Goal: Task Accomplishment & Management: Manage account settings

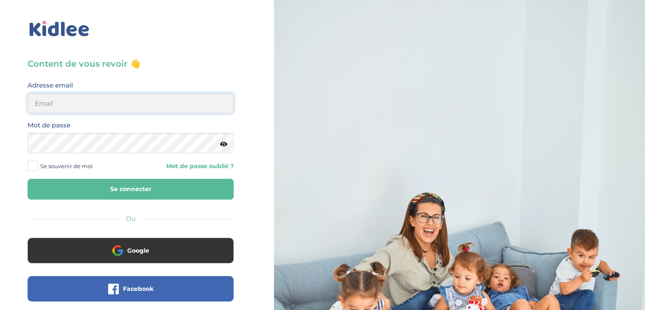
type input "rossignolianna01@gmail.com"
click at [165, 185] on button "Se connecter" at bounding box center [131, 189] width 206 height 21
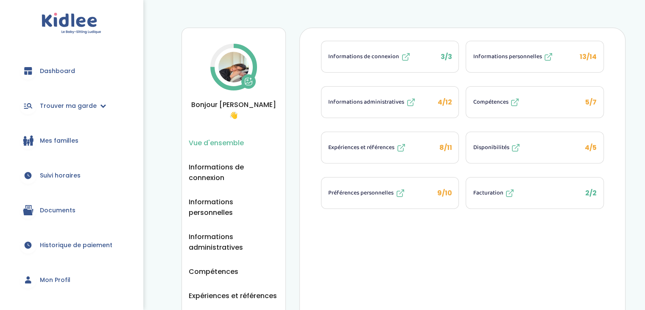
click at [76, 175] on span "Suivi horaires" at bounding box center [60, 175] width 41 height 9
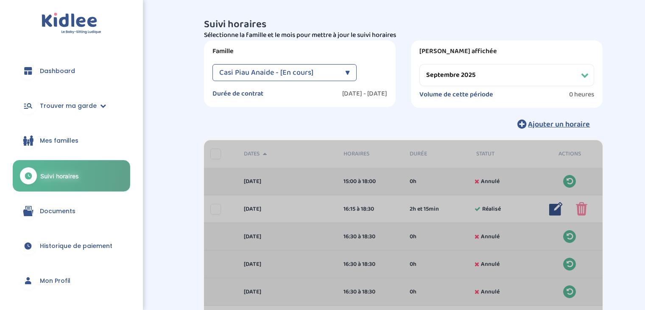
select select "septembre 2025"
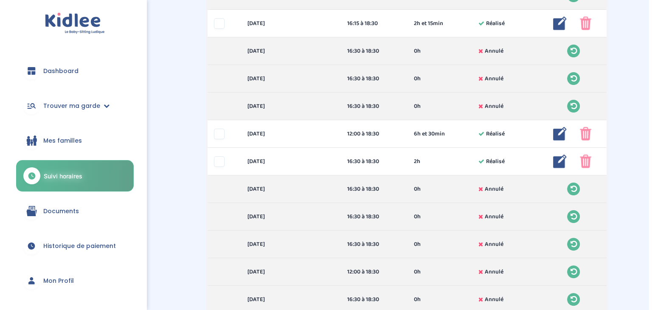
scroll to position [182, 0]
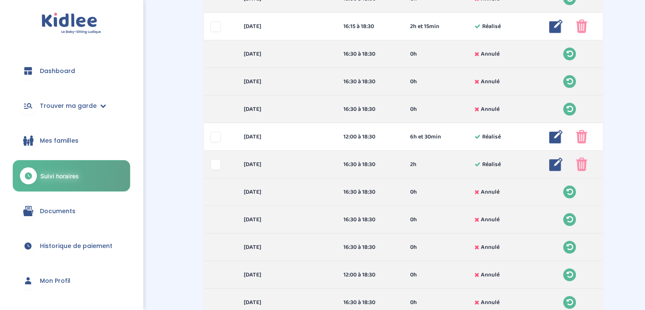
click at [554, 165] on img at bounding box center [556, 164] width 14 height 14
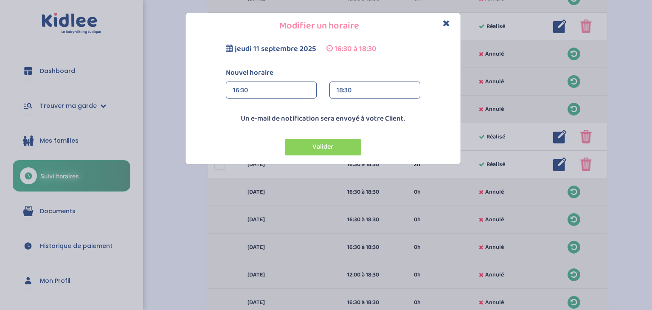
click at [450, 21] on h4 "Modifier un horaire" at bounding box center [323, 26] width 262 height 13
click at [443, 24] on icon "Close" at bounding box center [445, 23] width 7 height 9
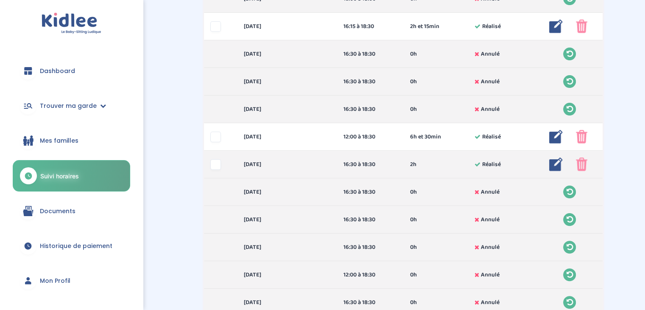
click at [555, 164] on img at bounding box center [556, 164] width 14 height 14
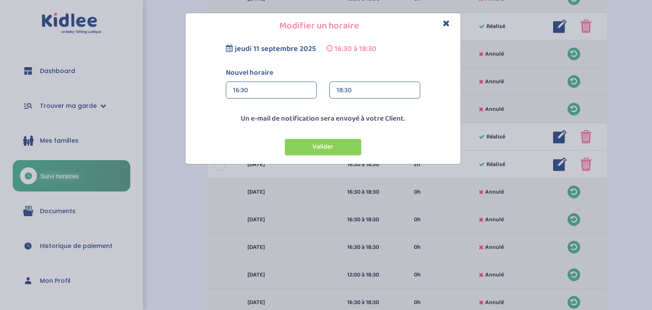
click at [252, 86] on div "16:30" at bounding box center [271, 90] width 76 height 17
click at [364, 88] on div "18:30" at bounding box center [374, 90] width 76 height 17
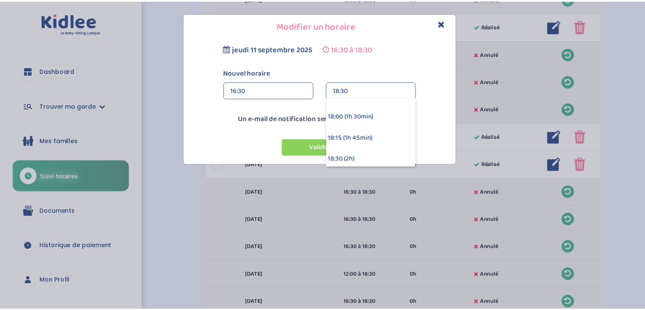
scroll to position [113, 0]
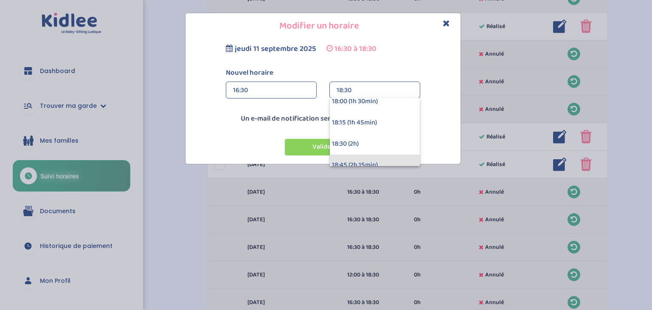
click at [372, 163] on div "18:45 (2h 15min)" at bounding box center [375, 164] width 90 height 21
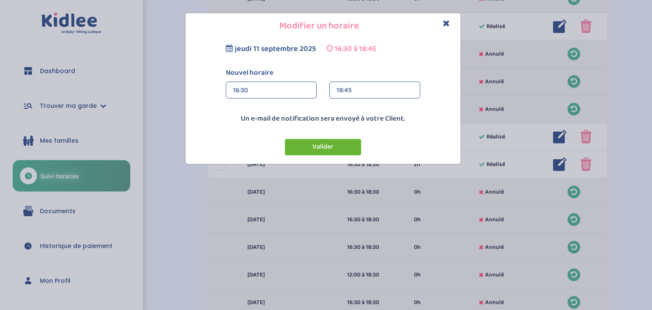
click at [339, 150] on button "Valider" at bounding box center [323, 147] width 76 height 17
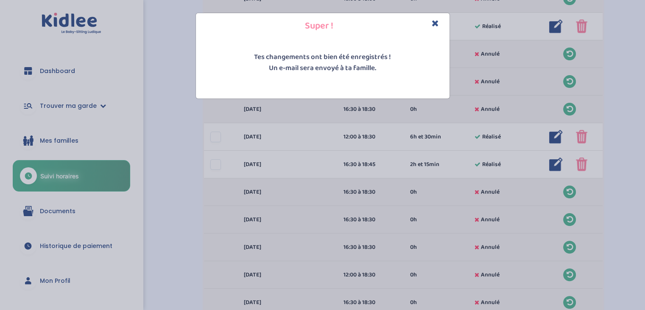
click at [216, 167] on div "Super ! Tes changements ont bien été enregistrés ! Un e-mail sera envoyé à ta f…" at bounding box center [322, 155] width 645 height 310
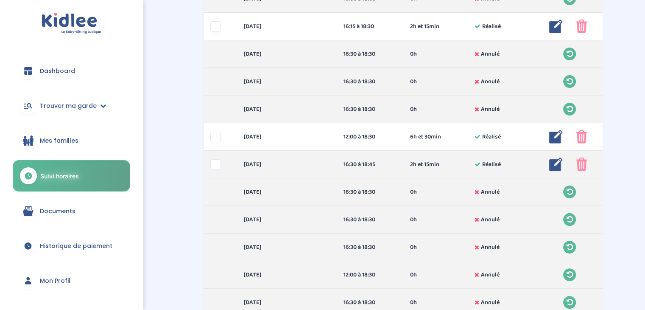
click at [219, 163] on div at bounding box center [215, 164] width 11 height 11
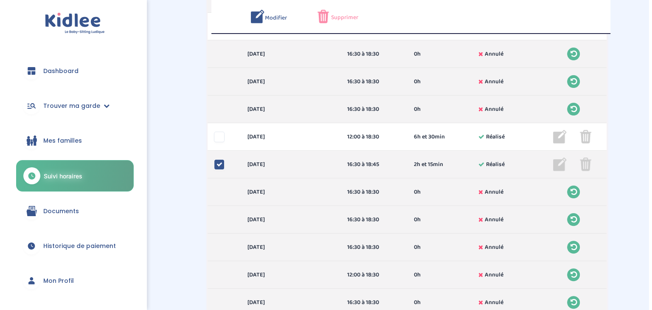
scroll to position [214, 0]
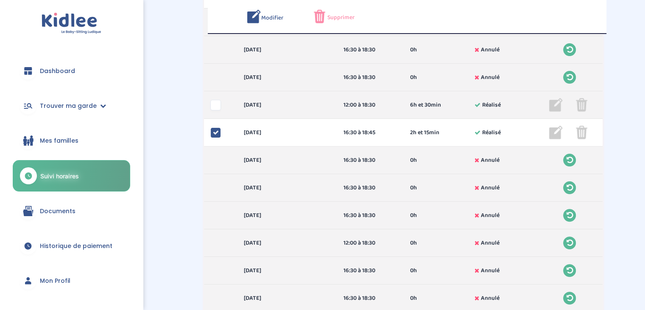
click at [218, 106] on div at bounding box center [215, 105] width 11 height 11
click at [218, 106] on icon at bounding box center [216, 105] width 6 height 6
click at [553, 104] on img at bounding box center [556, 105] width 14 height 14
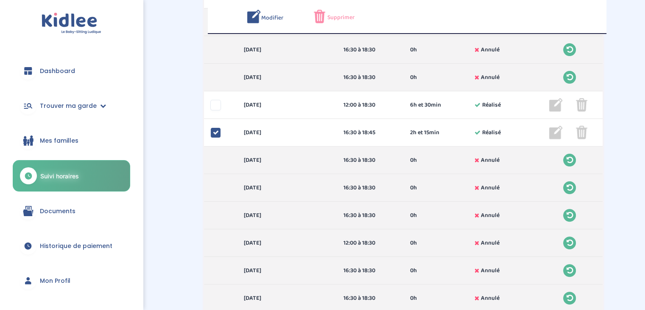
click at [255, 14] on img at bounding box center [254, 17] width 14 height 14
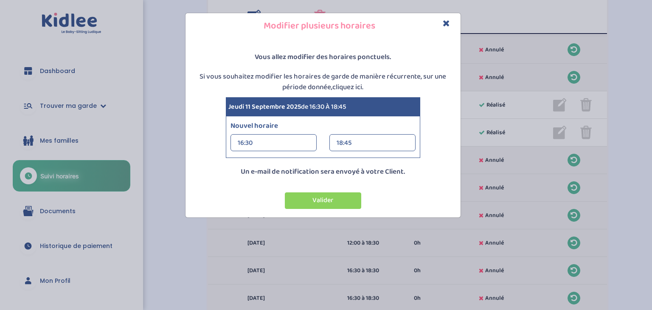
click at [447, 24] on icon "Close" at bounding box center [445, 23] width 7 height 9
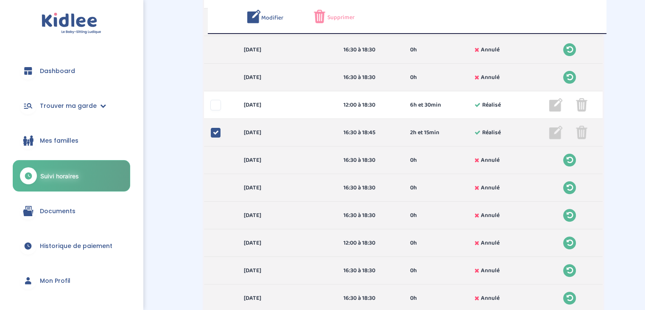
click at [216, 138] on div "[DATE] 16:30 à 18:45 2h et 15min Réalisé 2h et 15min Réalisé ... Modifier Suppr…" at bounding box center [403, 133] width 399 height 28
click at [216, 133] on icon at bounding box center [216, 132] width 6 height 6
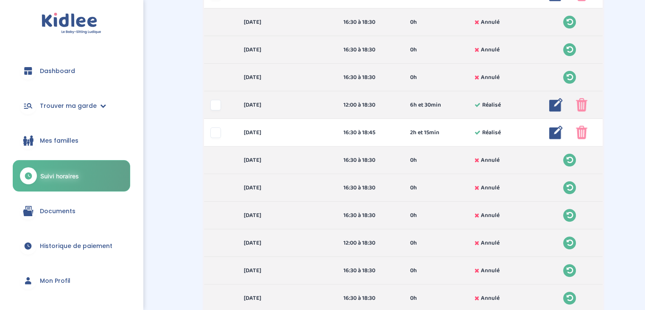
click at [554, 104] on img at bounding box center [556, 105] width 14 height 14
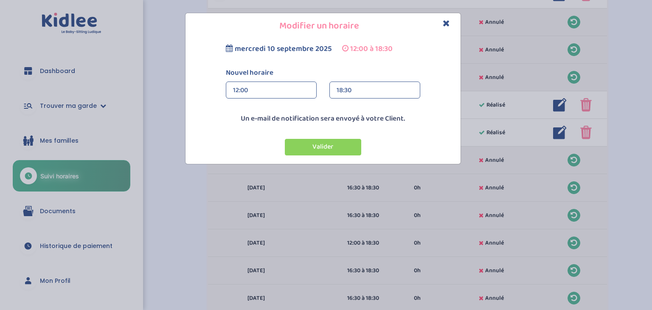
click at [297, 93] on div "12:00" at bounding box center [271, 90] width 76 height 17
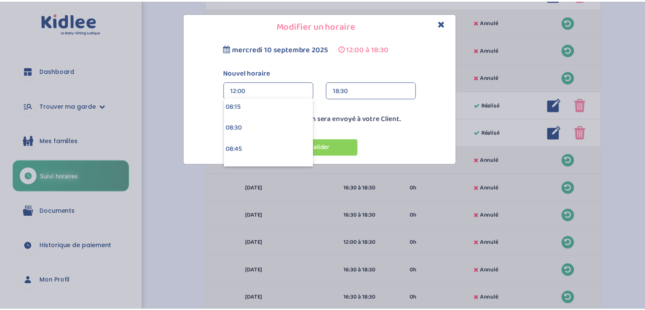
scroll to position [718, 0]
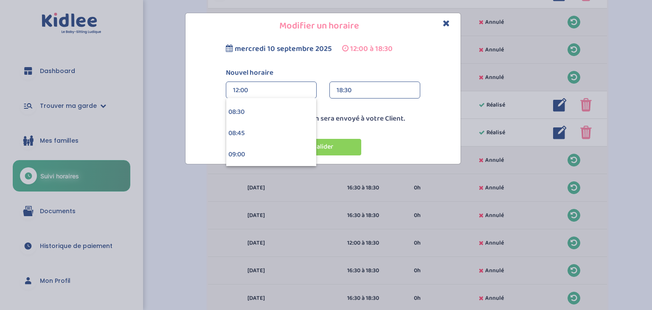
click at [423, 118] on p "Un e-mail de notification sera envoyé à votre Client." at bounding box center [323, 118] width 271 height 11
click at [354, 145] on button "Valider" at bounding box center [323, 147] width 76 height 17
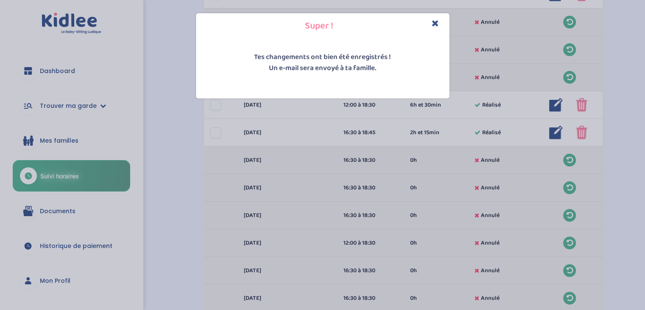
click at [438, 20] on icon "Close" at bounding box center [435, 23] width 7 height 9
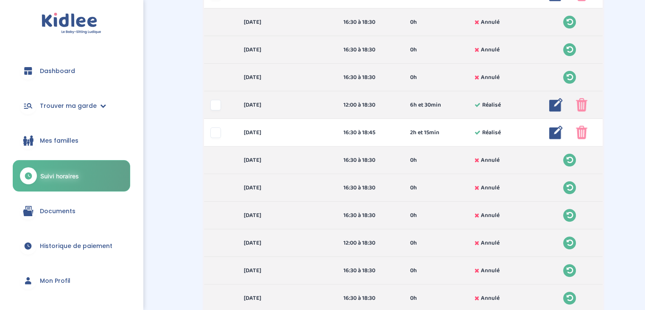
click at [217, 104] on div at bounding box center [215, 105] width 11 height 11
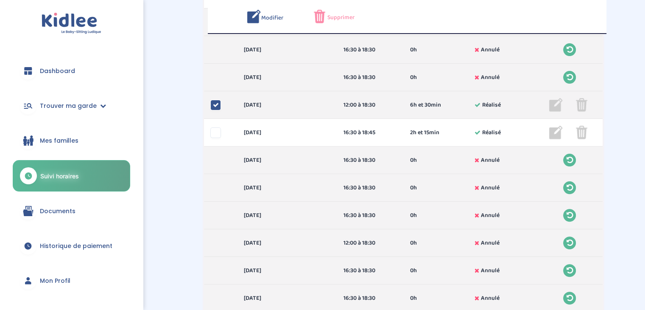
scroll to position [253, 0]
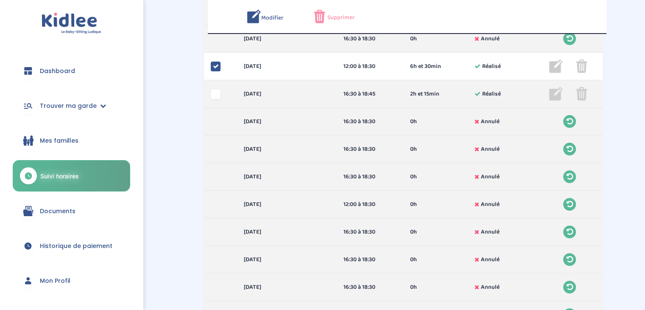
click at [216, 89] on div at bounding box center [215, 94] width 11 height 11
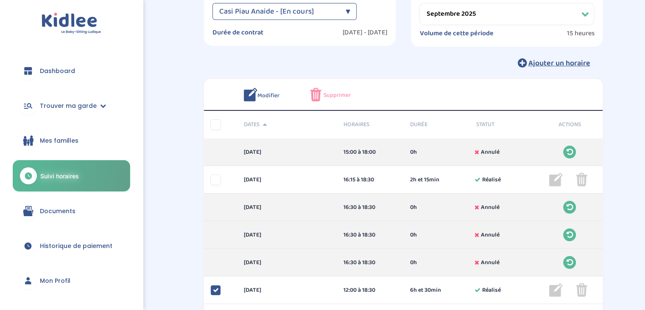
scroll to position [59, 0]
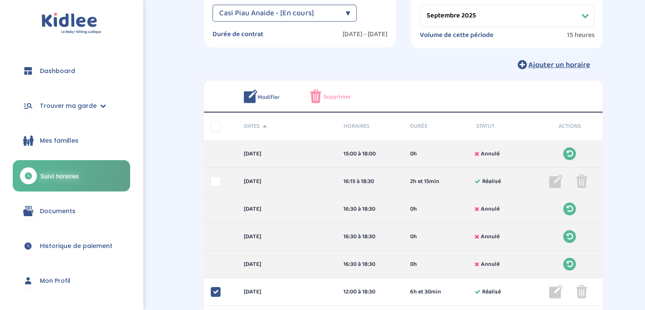
click at [215, 181] on div at bounding box center [215, 181] width 11 height 11
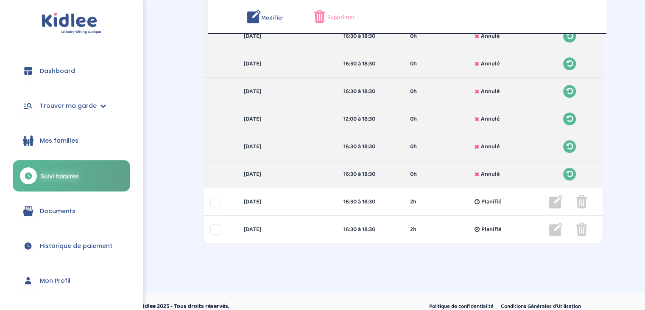
scroll to position [486, 0]
